Goal: Information Seeking & Learning: Learn about a topic

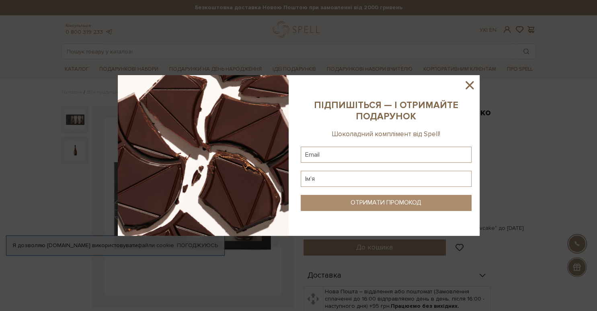
click at [470, 84] on icon at bounding box center [469, 85] width 8 height 8
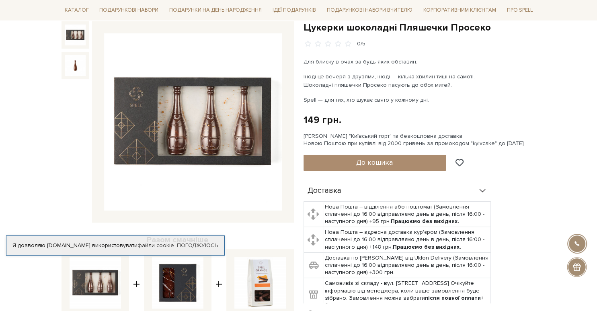
scroll to position [254, 0]
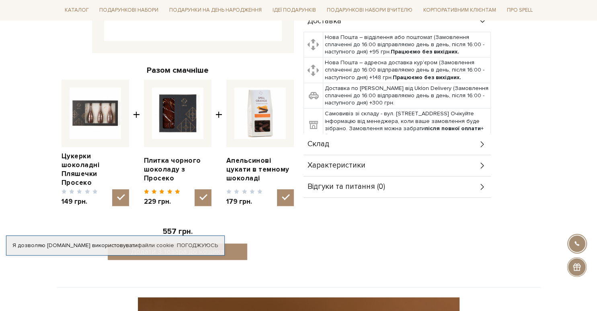
click at [330, 145] on div "Склад" at bounding box center [396, 144] width 187 height 21
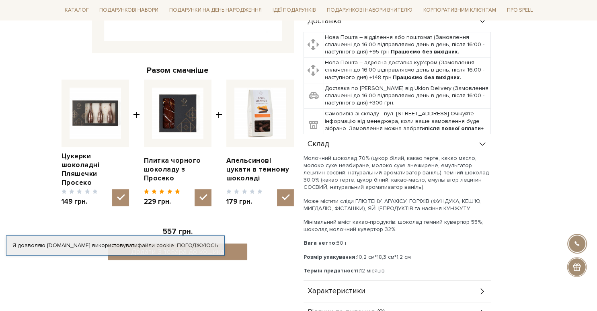
click at [330, 145] on div "Склад" at bounding box center [396, 144] width 187 height 21
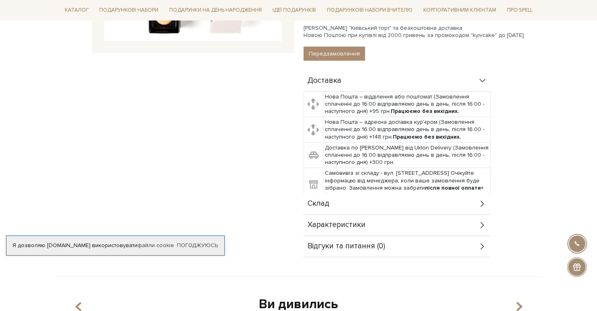
scroll to position [297, 0]
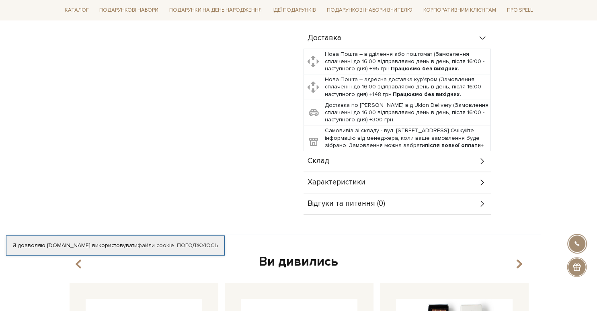
click at [335, 165] on div "Склад" at bounding box center [396, 161] width 187 height 21
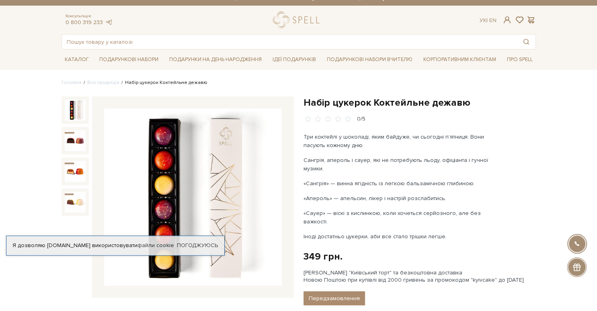
scroll to position [0, 0]
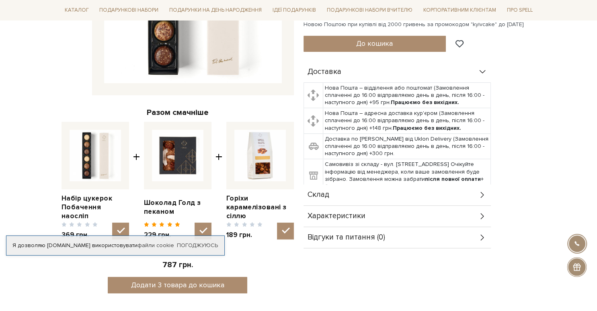
scroll to position [339, 0]
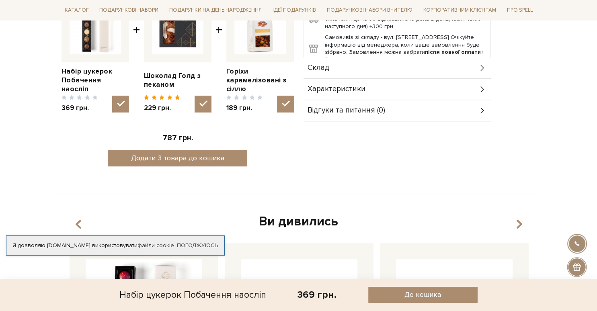
click at [393, 95] on div "Характеристики" at bounding box center [396, 89] width 187 height 21
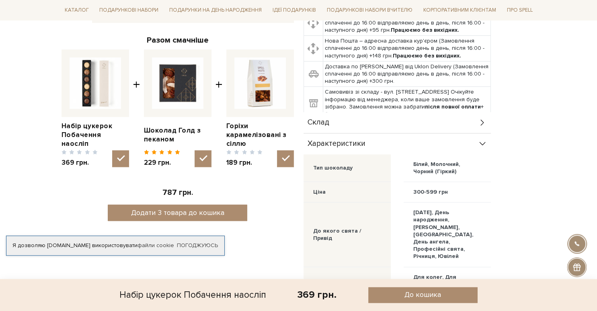
scroll to position [254, 0]
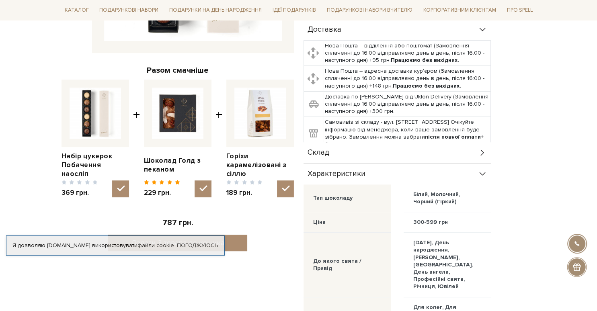
click at [338, 150] on div "Склад" at bounding box center [396, 152] width 187 height 21
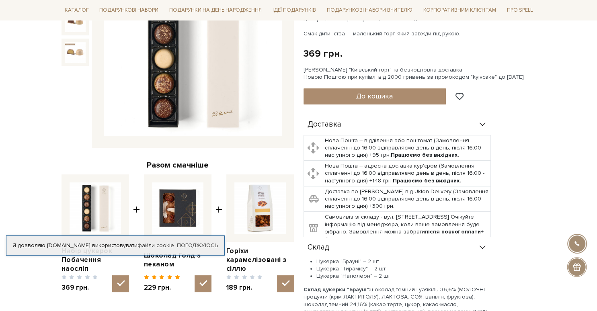
scroll to position [127, 0]
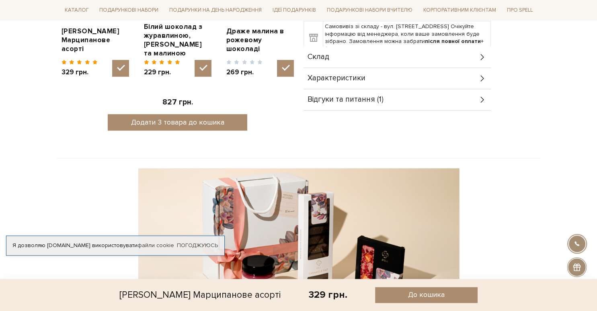
scroll to position [382, 0]
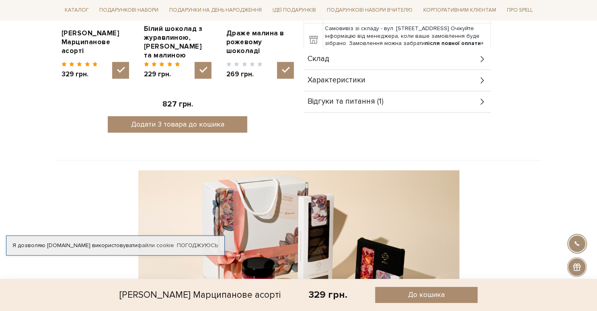
click at [368, 63] on div "Склад" at bounding box center [396, 59] width 187 height 21
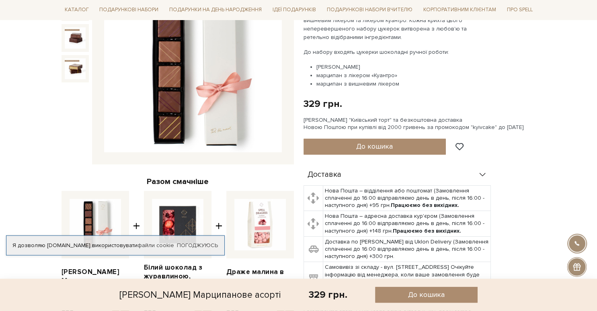
scroll to position [0, 0]
